Goal: Obtain resource: Download file/media

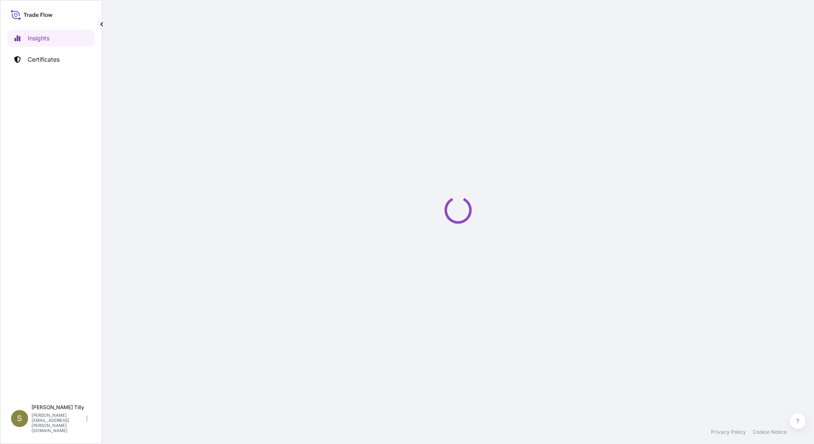
select select "2025"
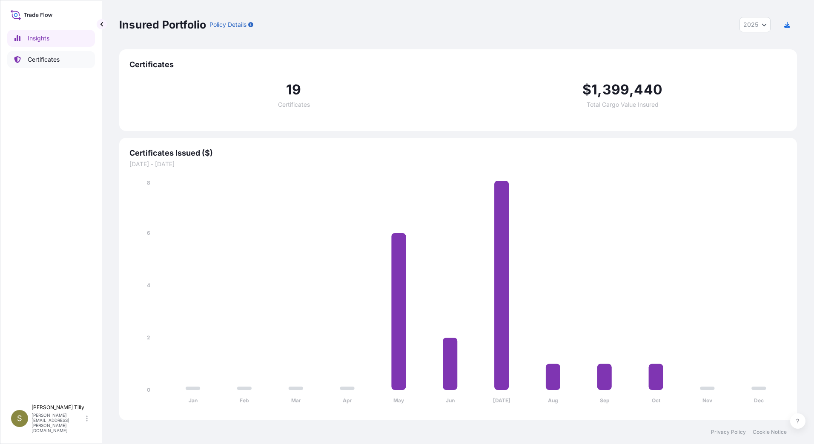
click at [43, 63] on p "Certificates" at bounding box center [44, 59] width 32 height 9
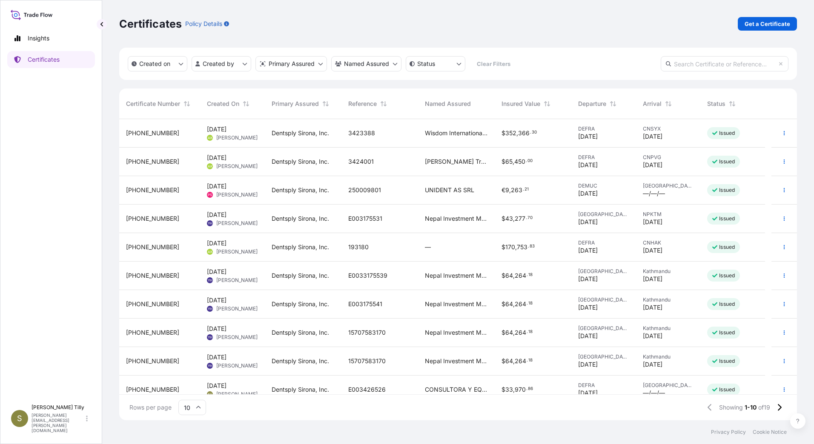
scroll to position [10, 0]
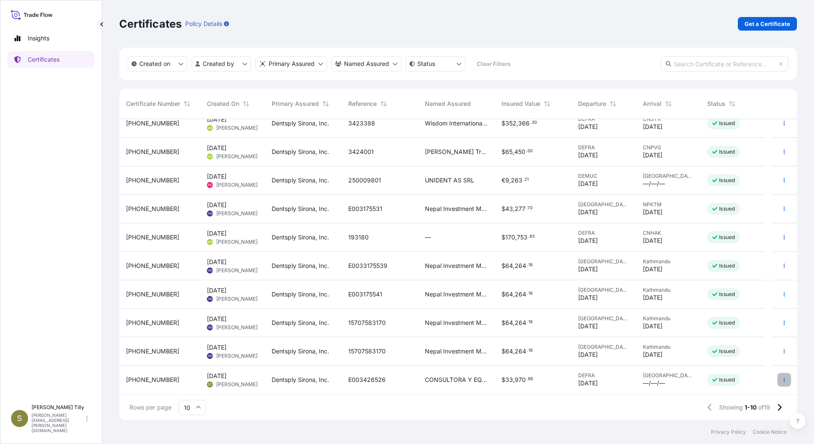
click at [781, 380] on icon "button" at bounding box center [783, 379] width 5 height 5
click at [221, 379] on span "[DATE]" at bounding box center [217, 376] width 20 height 9
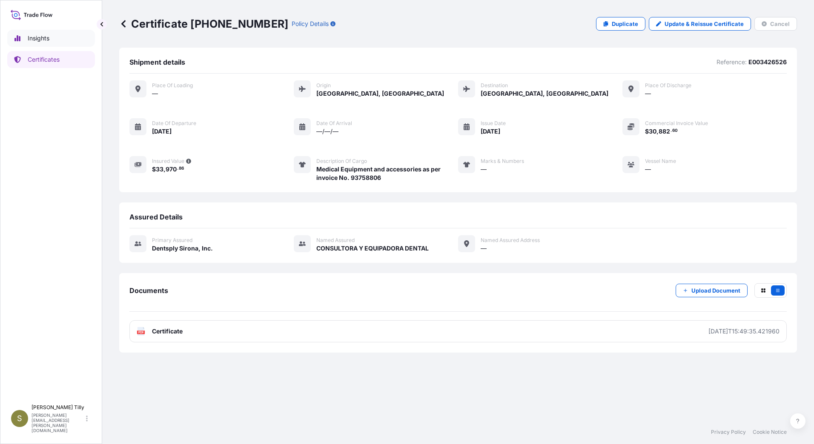
click at [31, 38] on p "Insights" at bounding box center [39, 38] width 22 height 9
select select "2025"
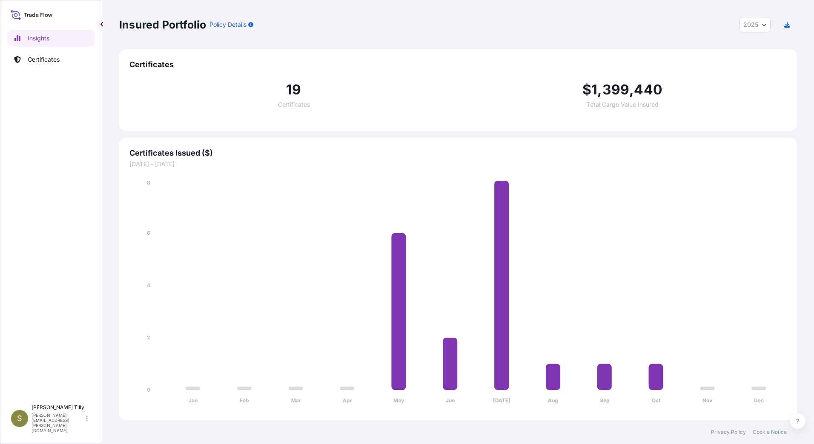
click at [34, 14] on icon at bounding box center [33, 15] width 3 height 4
click at [25, 61] on link "Certificates" at bounding box center [51, 59] width 88 height 17
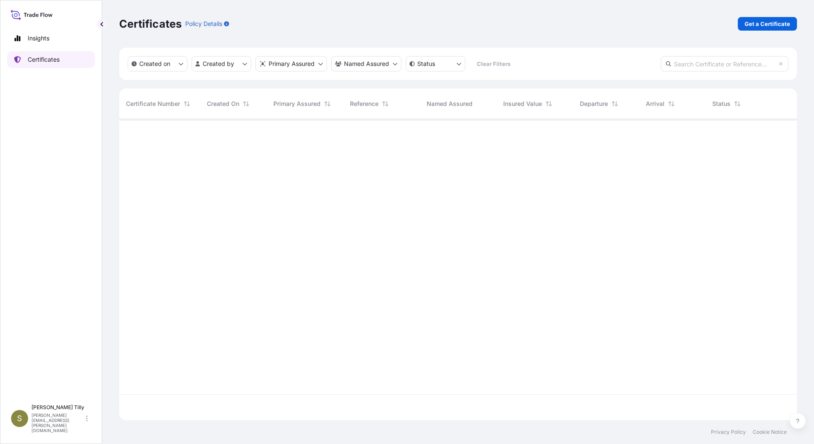
scroll to position [300, 671]
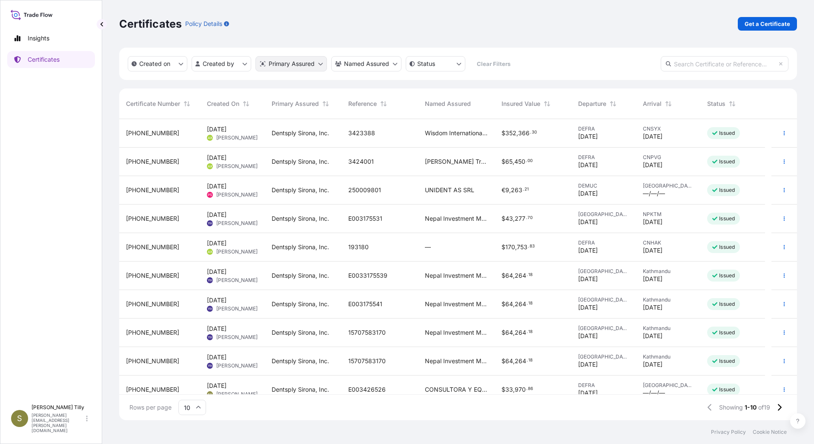
click at [313, 66] on html "Insights Certificates S Sara Tilly sara.tilly@dentsplysirona.com Certificates P…" at bounding box center [407, 222] width 814 height 444
click at [69, 322] on html "Insights Certificates S Sara Tilly sara.tilly@dentsplysirona.com Certificates P…" at bounding box center [407, 222] width 814 height 444
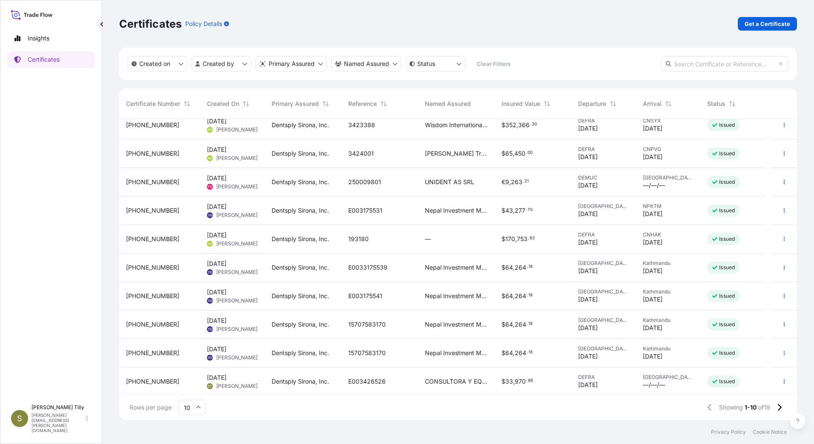
scroll to position [10, 0]
click at [217, 376] on span "[DATE]" at bounding box center [217, 376] width 20 height 9
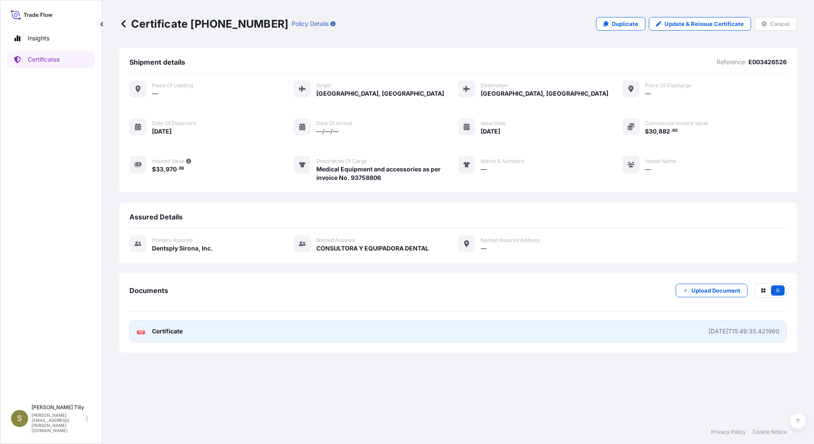
click at [156, 332] on span "Certificate" at bounding box center [167, 331] width 31 height 9
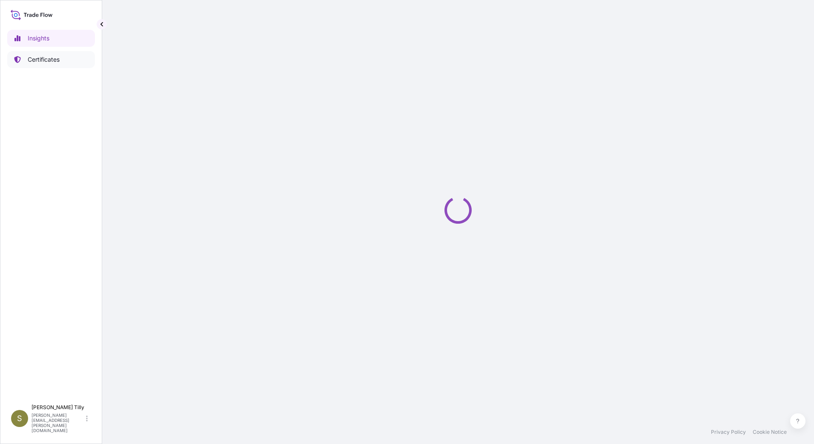
select select "2025"
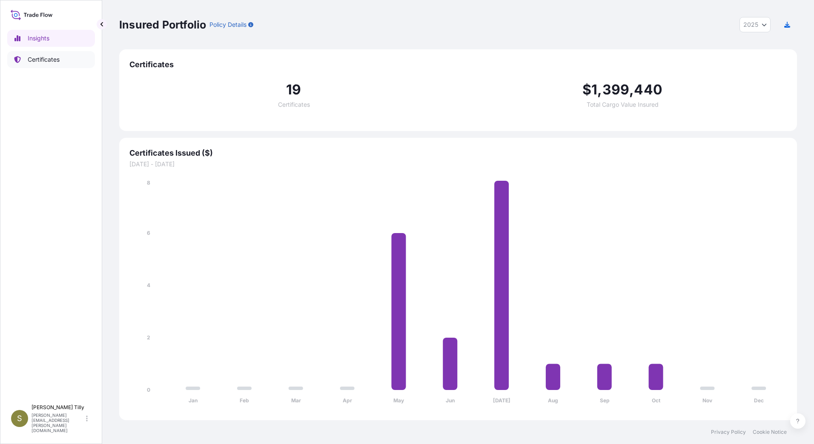
click at [36, 58] on p "Certificates" at bounding box center [44, 59] width 32 height 9
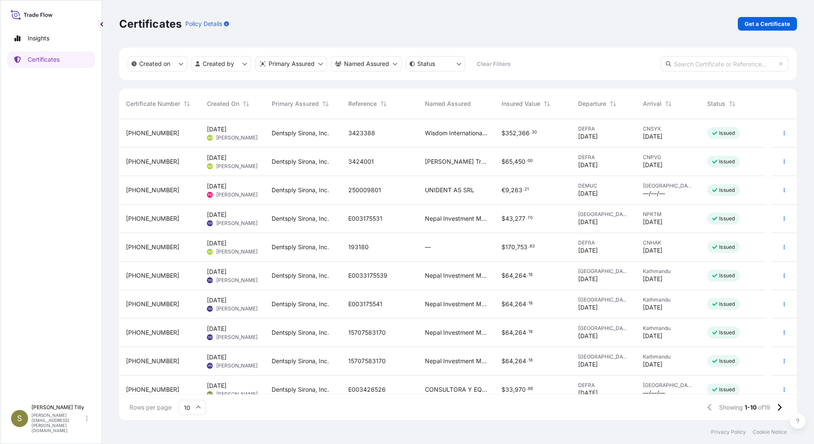
scroll to position [10, 0]
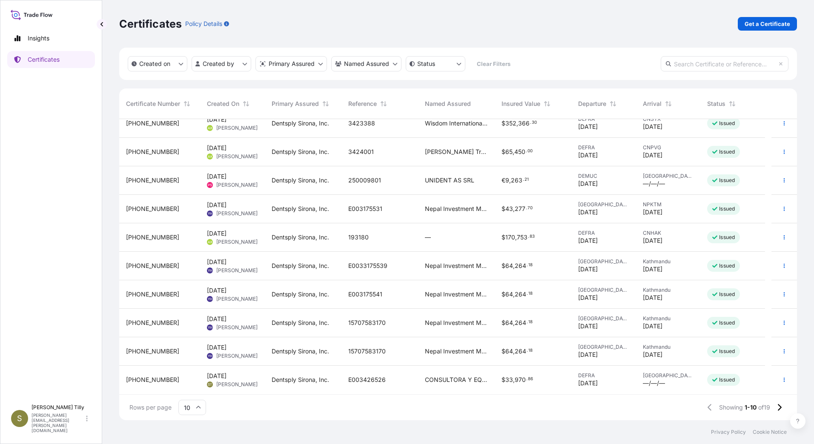
click at [156, 380] on span "[PHONE_NUMBER]" at bounding box center [152, 380] width 53 height 9
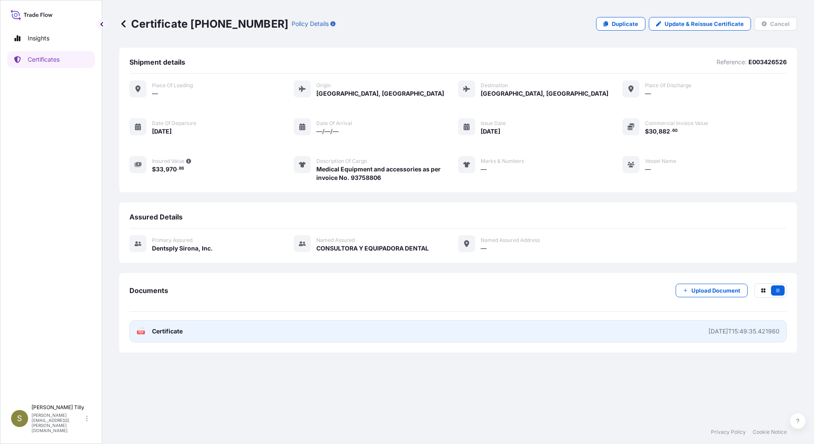
click at [174, 330] on span "Certificate" at bounding box center [167, 331] width 31 height 9
